Goal: Information Seeking & Learning: Learn about a topic

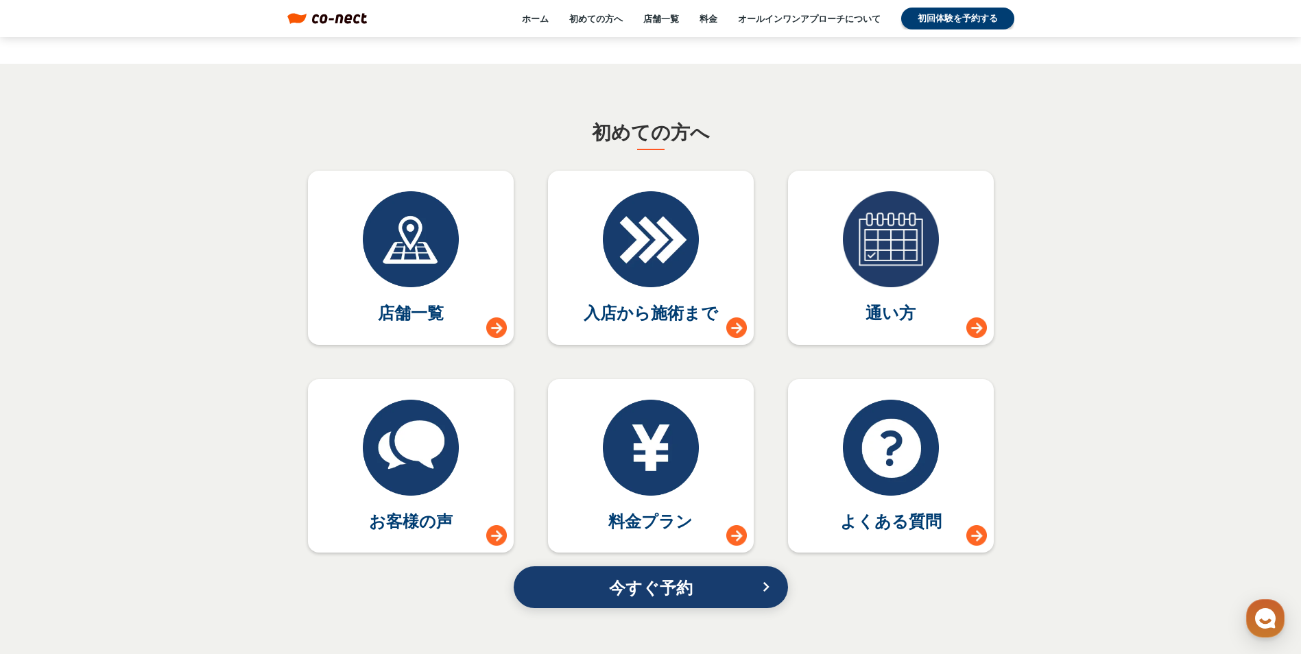
scroll to position [5968, 0]
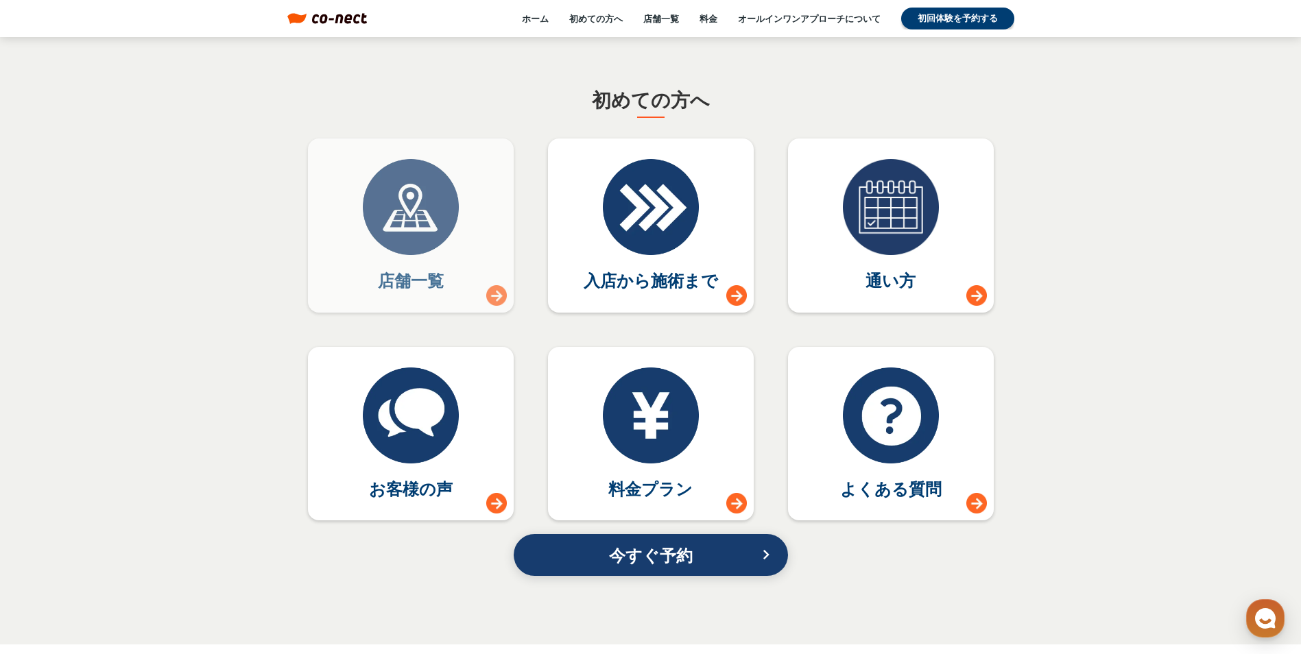
click at [496, 295] on div at bounding box center [496, 295] width 21 height 21
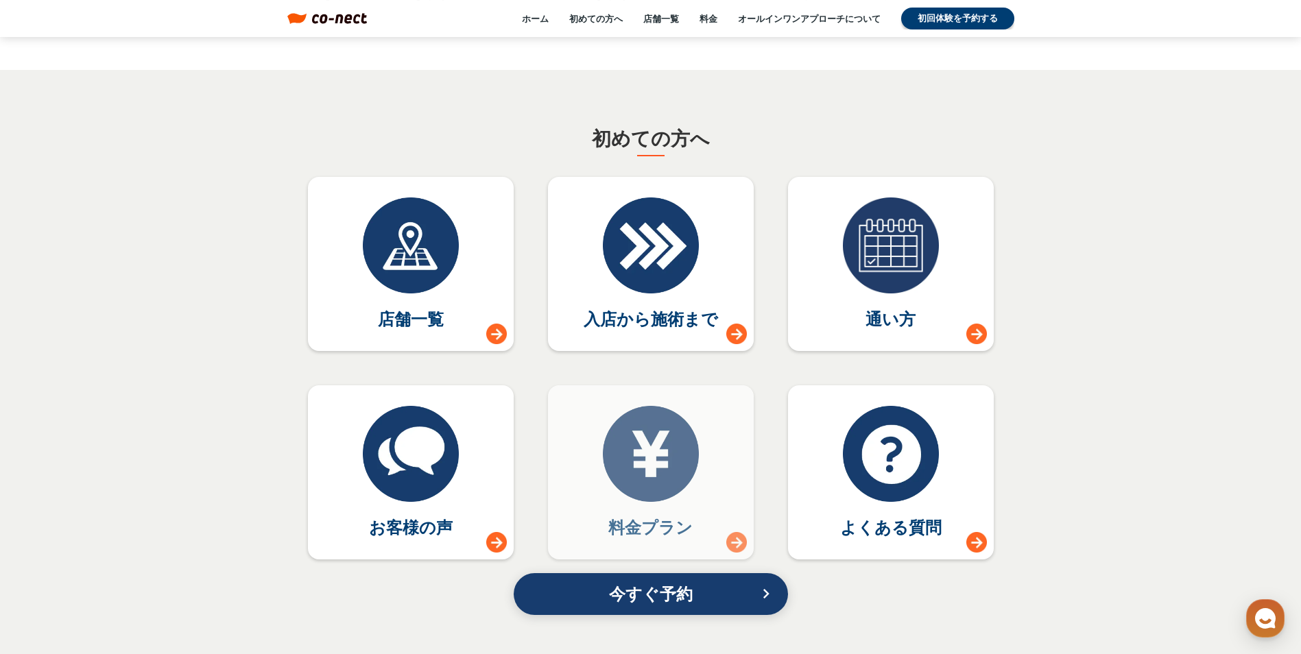
scroll to position [5899, 0]
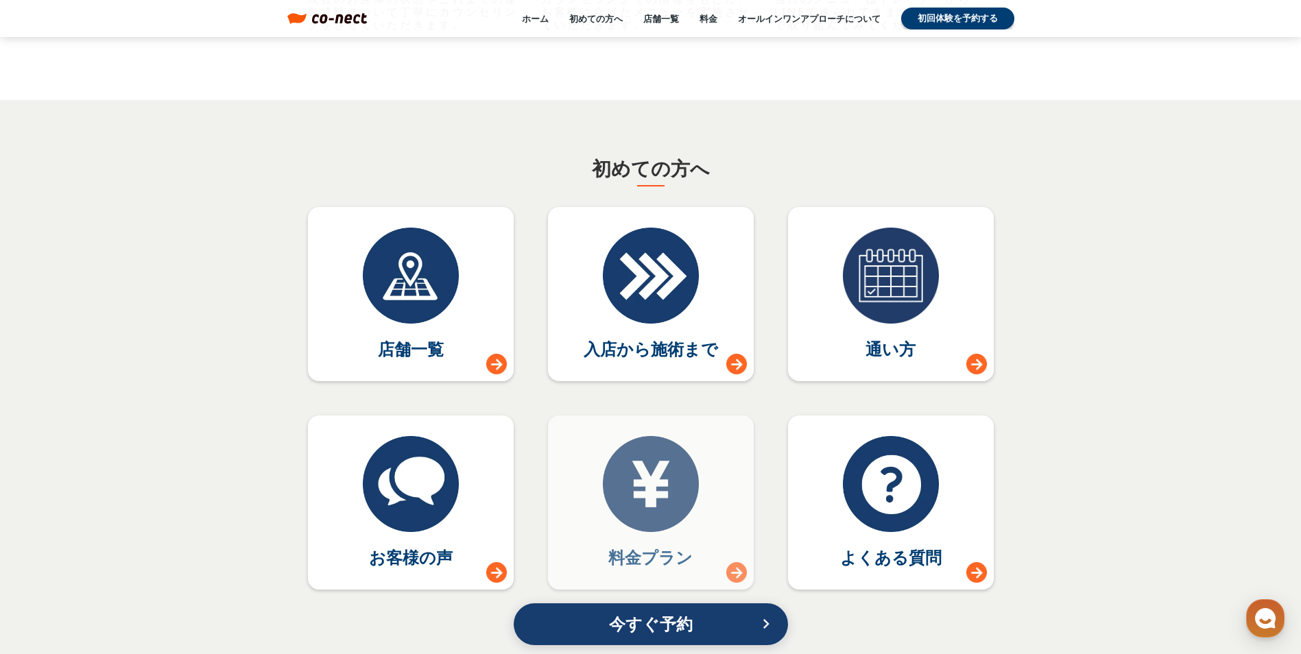
click at [676, 555] on p "料金プラン" at bounding box center [650, 557] width 84 height 23
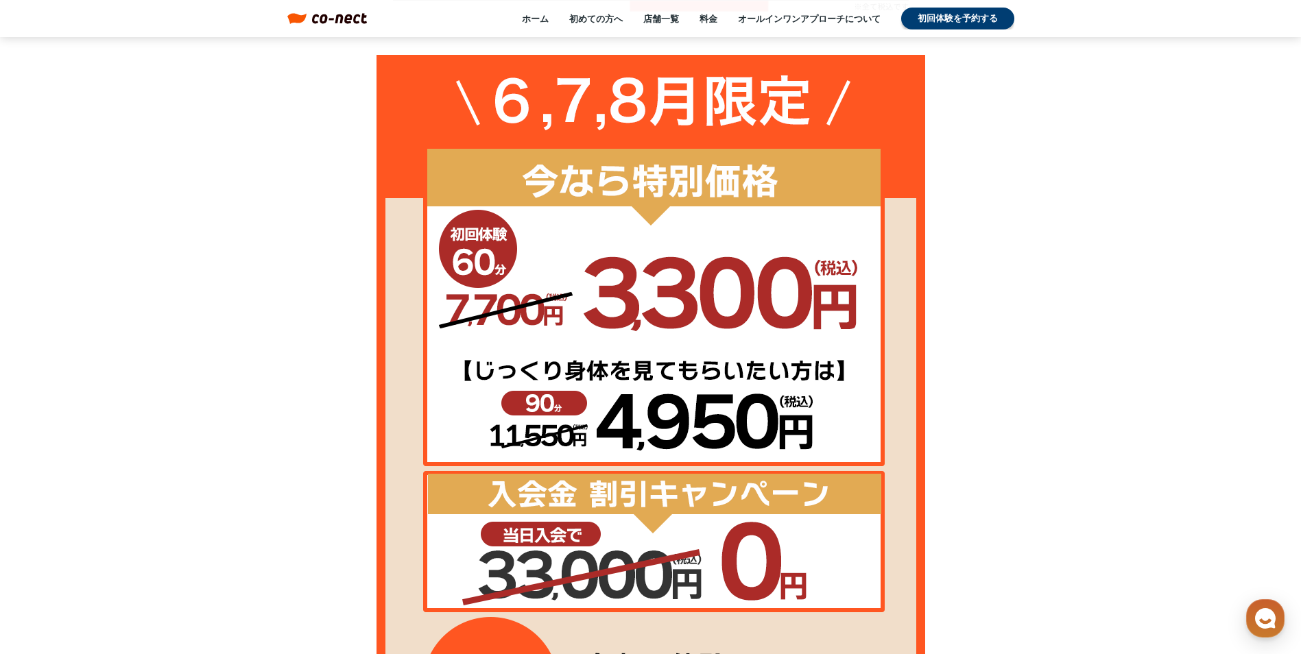
scroll to position [1715, 0]
